Goal: Task Accomplishment & Management: Use online tool/utility

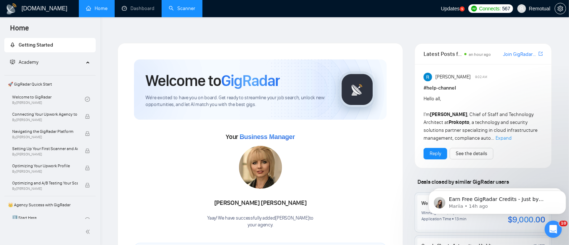
click at [181, 11] on link "Scanner" at bounding box center [182, 8] width 27 height 6
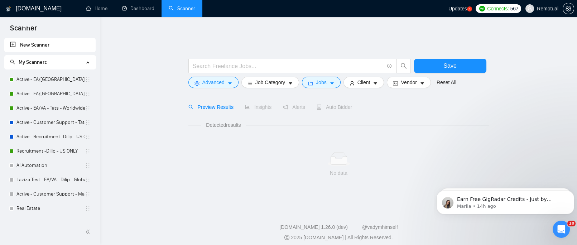
click at [59, 71] on li "My Scanners Active - EA/[GEOGRAPHIC_DATA] - Dilip - U.S Active - EA/[GEOGRAPHIC…" at bounding box center [49, 214] width 91 height 318
click at [45, 81] on link "Active - EA/[GEOGRAPHIC_DATA] - Dilip - U.S" at bounding box center [50, 79] width 68 height 14
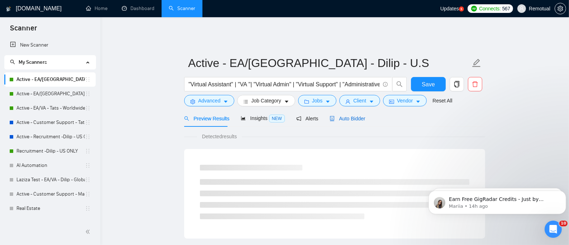
click at [343, 116] on span "Auto Bidder" at bounding box center [346, 119] width 35 height 6
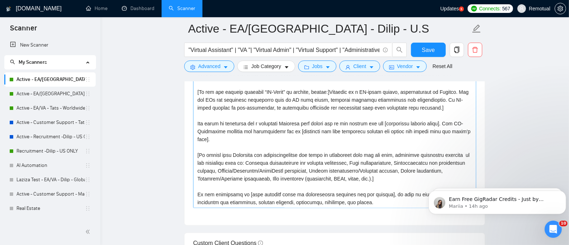
scroll to position [95, 0]
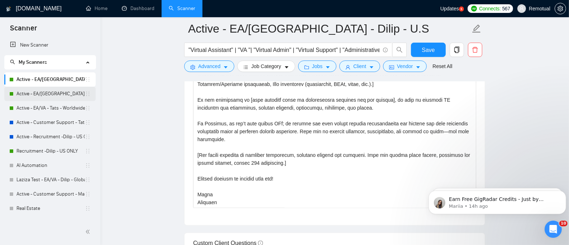
click at [53, 96] on link "Active - EA/[GEOGRAPHIC_DATA] - Dilip - Global" at bounding box center [50, 94] width 68 height 14
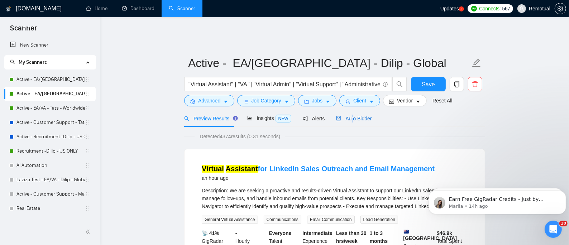
click at [350, 116] on span "Auto Bidder" at bounding box center [353, 119] width 35 height 6
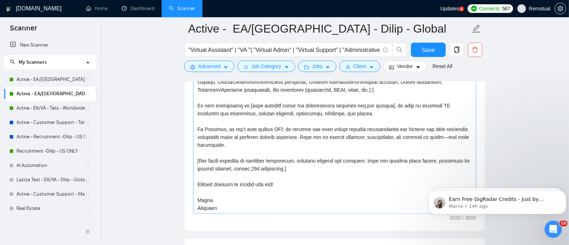
scroll to position [907, 0]
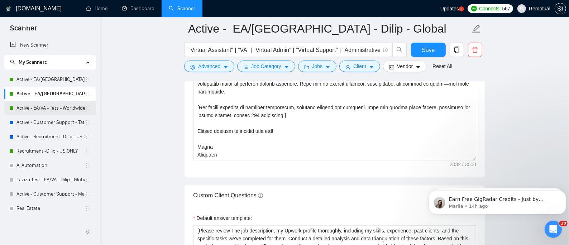
click at [61, 109] on link "Active - EA/VA - Tats - Worldwide" at bounding box center [50, 108] width 68 height 14
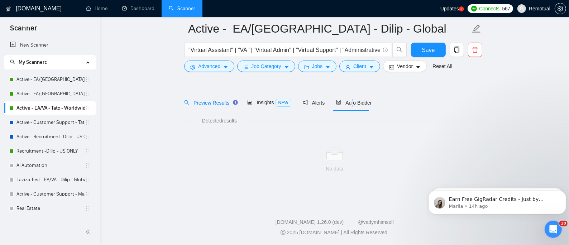
scroll to position [16, 0]
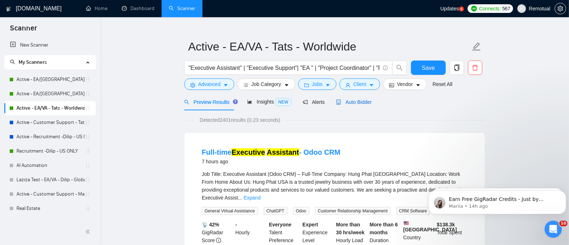
click at [355, 100] on div "Auto Bidder" at bounding box center [353, 102] width 35 height 8
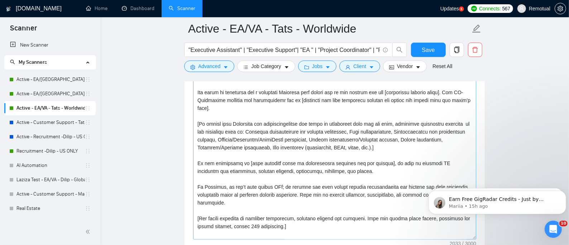
scroll to position [95, 0]
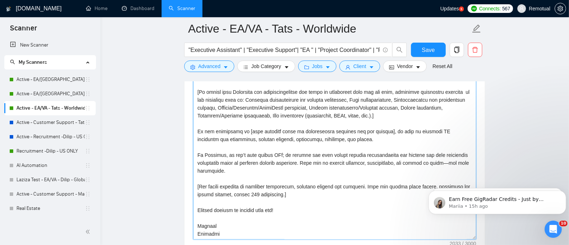
click at [212, 221] on textarea "Cover letter template:" at bounding box center [334, 158] width 283 height 161
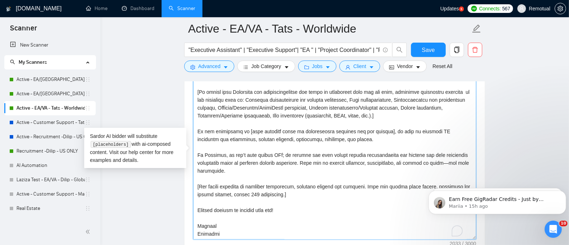
click at [201, 220] on textarea "Cover letter template:" at bounding box center [334, 158] width 283 height 161
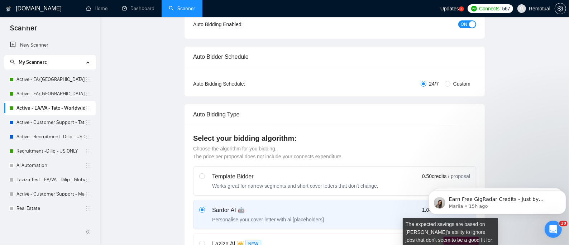
scroll to position [0, 0]
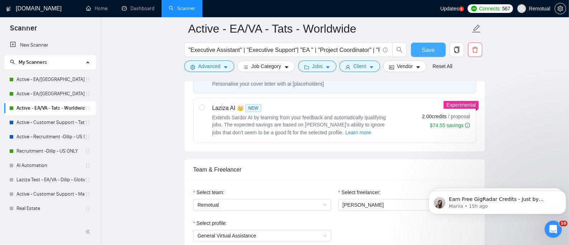
type textarea "[Lorem ips dolors am cons ad elitsed, doeiu tempo incid utlabore etd magnaaliqu…"
click at [423, 50] on span "Save" at bounding box center [428, 49] width 13 height 9
click at [56, 149] on link "Recruitment -Dilip - US ONLY" at bounding box center [50, 151] width 68 height 14
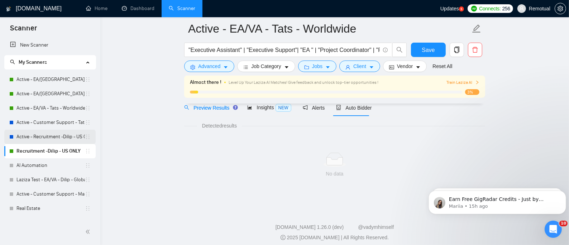
click at [48, 140] on link "Active - Recruitment -Dilip - US General" at bounding box center [50, 137] width 68 height 14
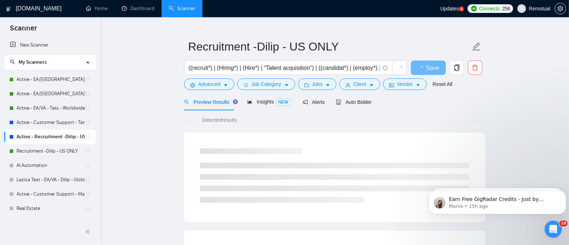
click at [56, 137] on link "Active - Recruitment -Dilip - US General" at bounding box center [50, 137] width 68 height 14
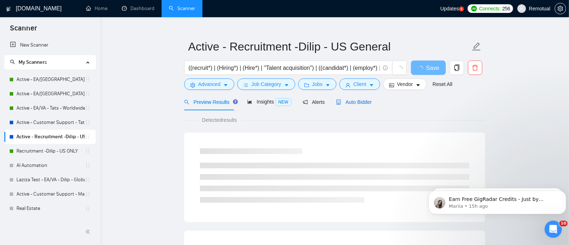
click at [361, 99] on span "Auto Bidder" at bounding box center [353, 102] width 35 height 6
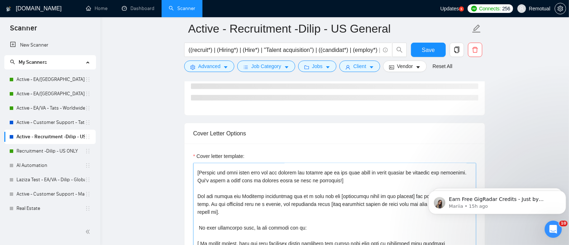
scroll to position [95, 0]
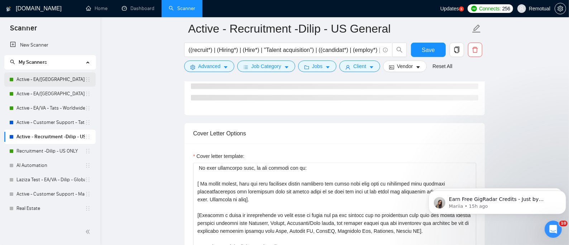
click at [59, 79] on link "Active - EA/[GEOGRAPHIC_DATA] - Dilip - U.S" at bounding box center [50, 79] width 68 height 14
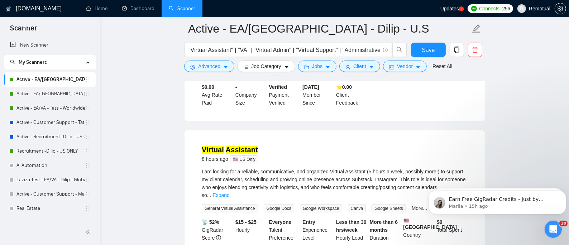
scroll to position [255, 0]
